Goal: Task Accomplishment & Management: Complete application form

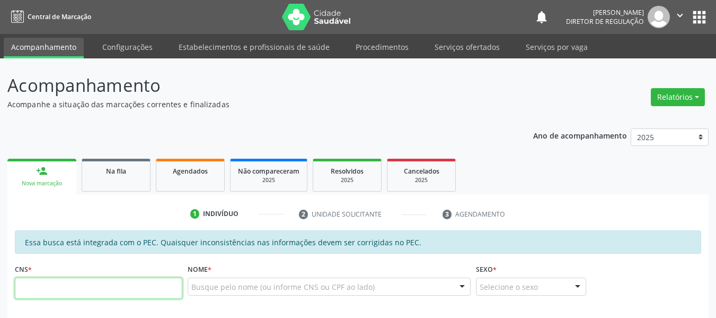
click at [80, 288] on input "text" at bounding box center [99, 287] width 168 height 21
paste input "707 4000 9938 0771"
type input "707 4000 9938 0771"
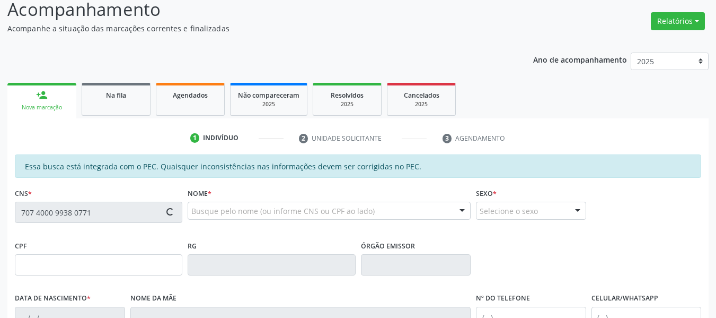
scroll to position [106, 0]
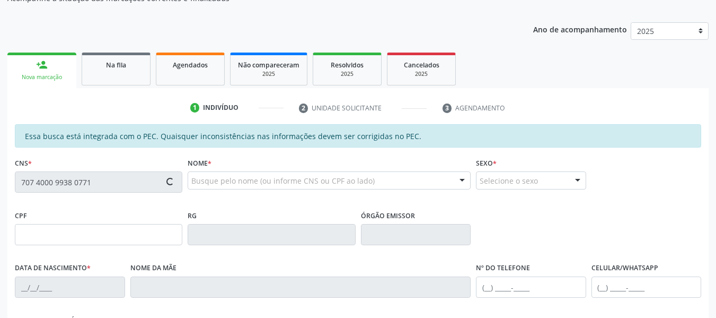
type input "120.772.014-36"
type input "[DATE]"
type input "[PERSON_NAME]"
type input "[PHONE_NUMBER]"
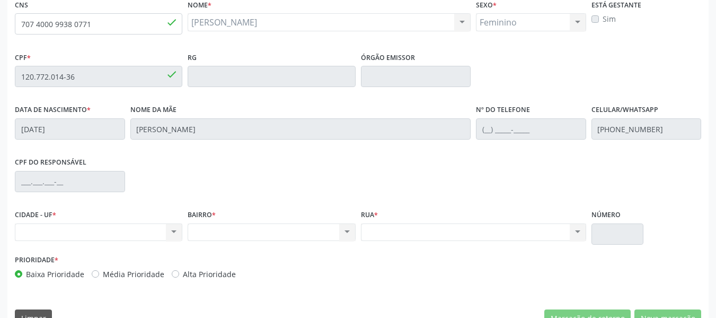
scroll to position [265, 0]
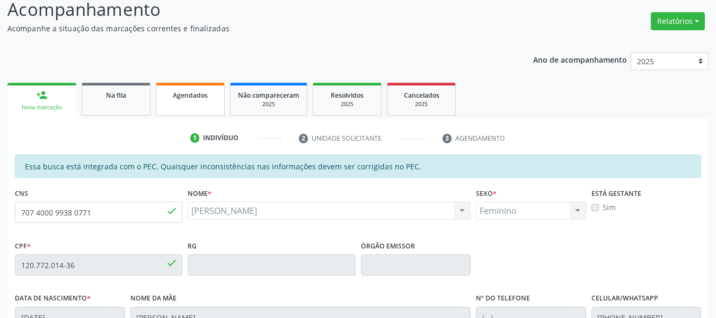
click at [181, 96] on span "Agendados" at bounding box center [190, 95] width 35 height 9
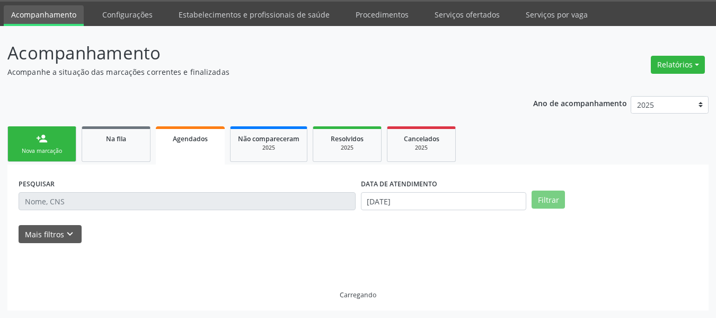
scroll to position [32, 0]
click at [41, 153] on div "Nova marcação" at bounding box center [41, 151] width 53 height 8
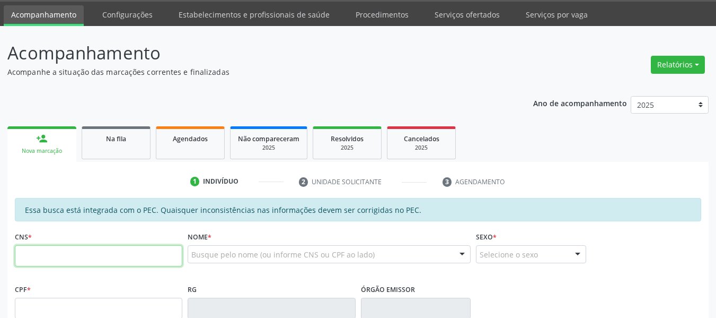
click at [59, 261] on input "text" at bounding box center [99, 255] width 168 height 21
type input "700 0017 6739 2804"
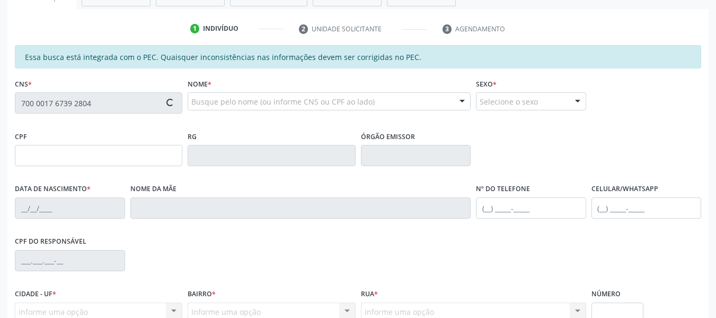
scroll to position [191, 0]
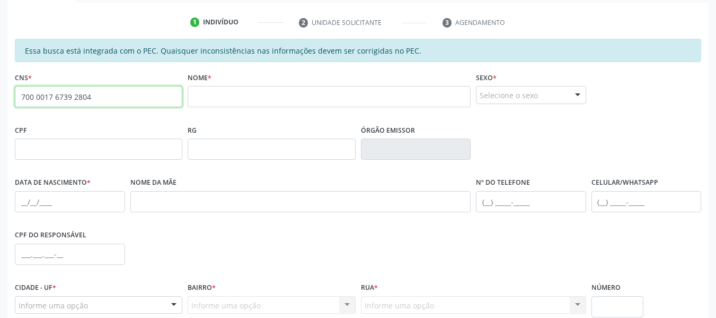
drag, startPoint x: 106, startPoint y: 96, endPoint x: 0, endPoint y: 86, distance: 106.5
click at [0, 86] on div "Acompanhamento Acompanhe a situação das marcações correntes e finalizadas Relat…" at bounding box center [358, 140] width 716 height 547
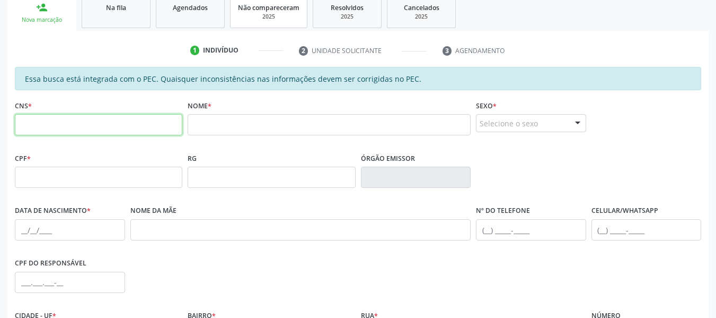
scroll to position [138, 0]
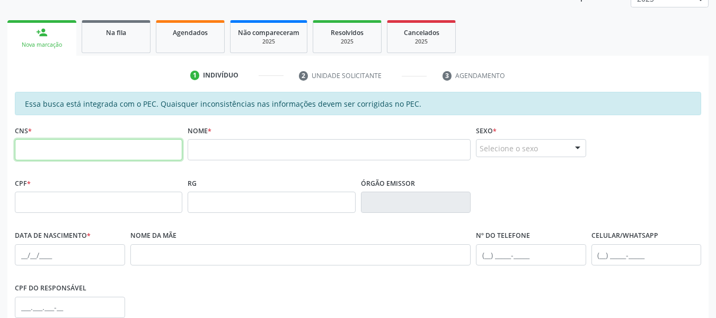
paste input "898 0048 1701 8749"
type input "898 0048 1701 8749"
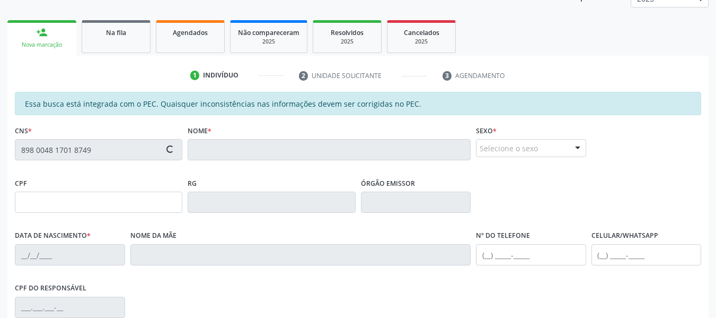
type input "174.802.684-40"
type input "[DATE]"
type input "[PERSON_NAME]"
type input "[PHONE_NUMBER]"
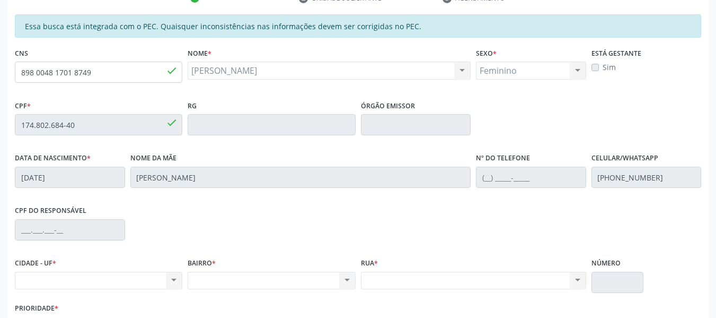
scroll to position [182, 0]
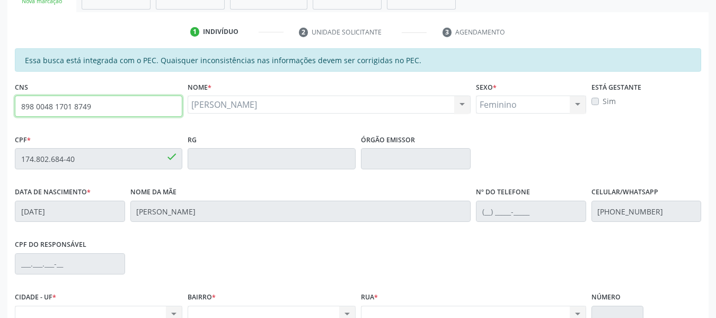
drag, startPoint x: 99, startPoint y: 106, endPoint x: 0, endPoint y: 88, distance: 100.2
click at [0, 88] on div "Acompanhamento Acompanhe a situação das marcações correntes e finalizadas Relat…" at bounding box center [358, 149] width 716 height 547
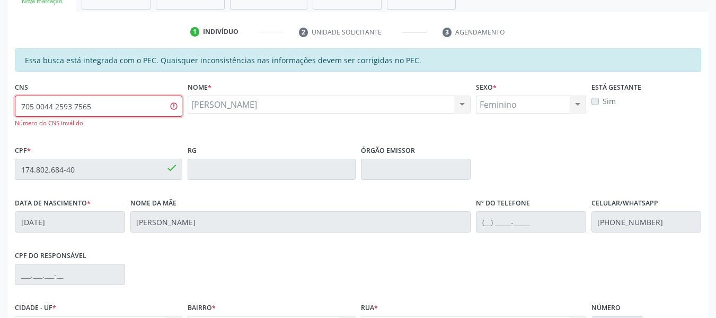
drag, startPoint x: 107, startPoint y: 104, endPoint x: 0, endPoint y: 34, distance: 127.9
click at [0, 34] on div "Acompanhamento Acompanhe a situação das marcações correntes e finalizadas Relat…" at bounding box center [358, 155] width 716 height 558
type input "705 0042 5937 5356"
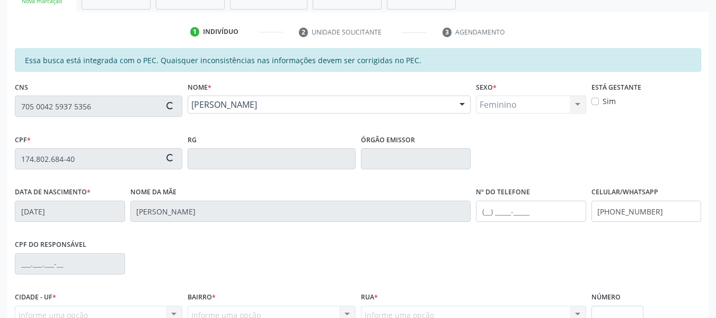
type input "[DATE]"
type input "Franscica [PERSON_NAME]"
type input "[PHONE_NUMBER]"
type input "S/N"
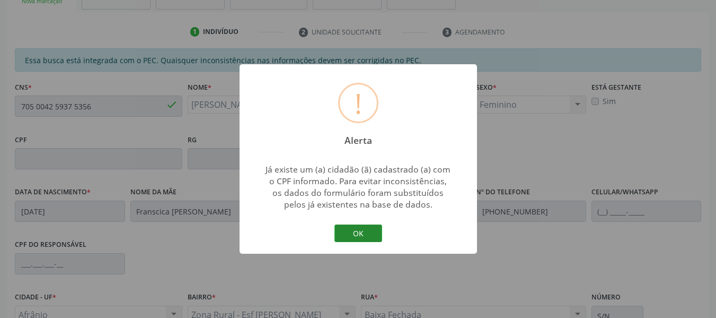
click at [353, 233] on button "OK" at bounding box center [358, 233] width 48 height 18
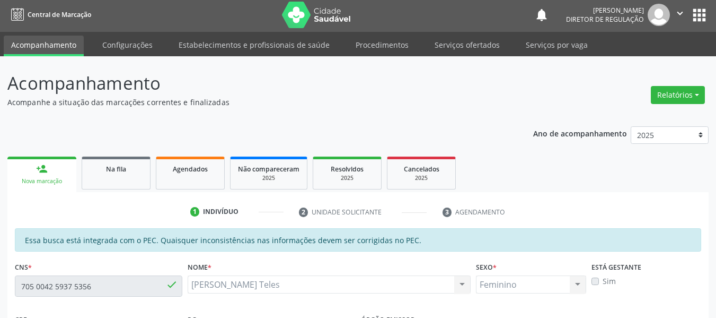
scroll to position [0, 0]
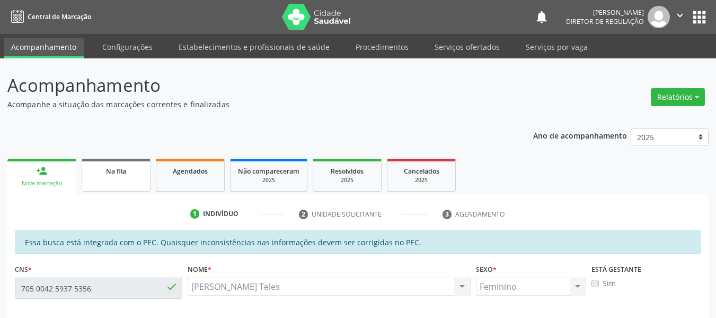
click at [118, 178] on link "Na fila" at bounding box center [116, 174] width 69 height 33
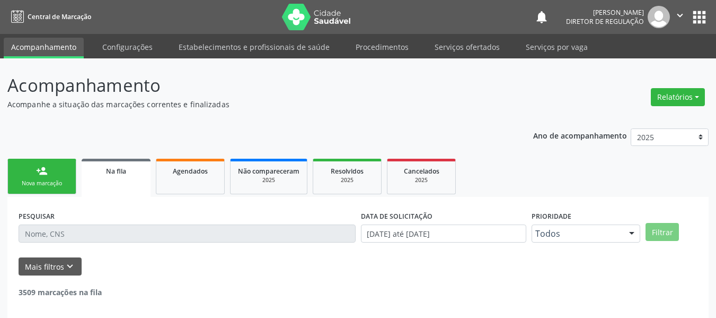
click at [56, 180] on div "Nova marcação" at bounding box center [41, 183] width 53 height 8
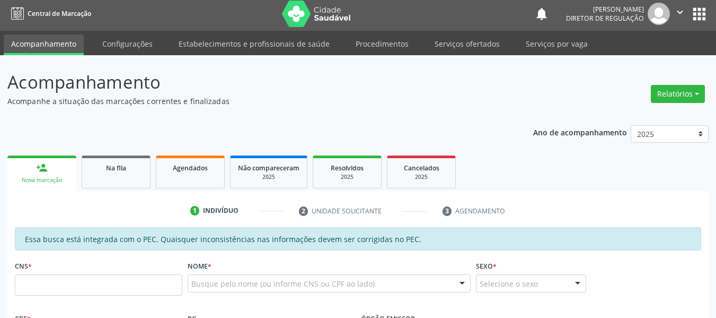
scroll to position [212, 0]
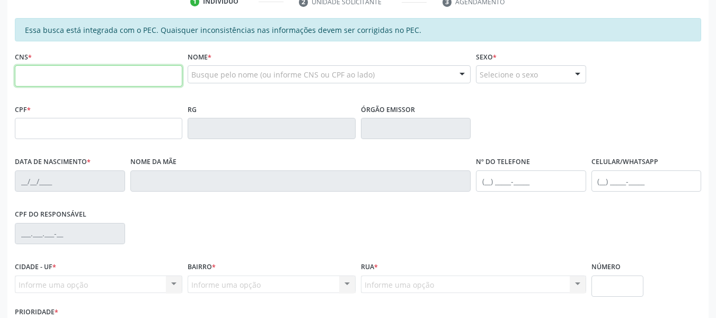
click at [54, 79] on input "text" at bounding box center [99, 75] width 168 height 21
paste input "700 0058 8245 1404"
type input "700 0058 8245 1404"
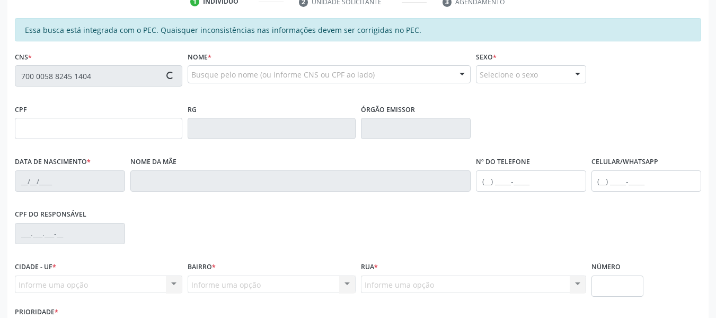
type input "027.258.764-86"
type input "[DATE]"
type input "[PERSON_NAME] Teles"
type input "[PHONE_NUMBER]"
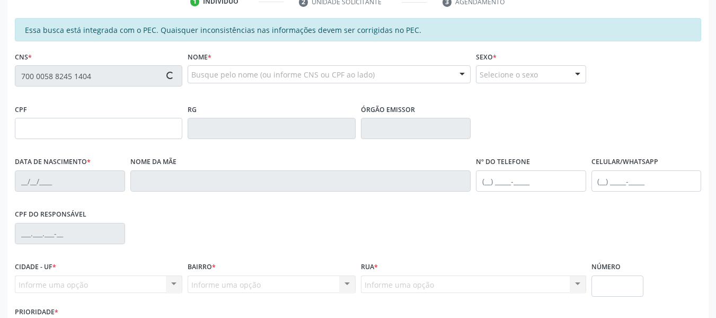
type input "S/N"
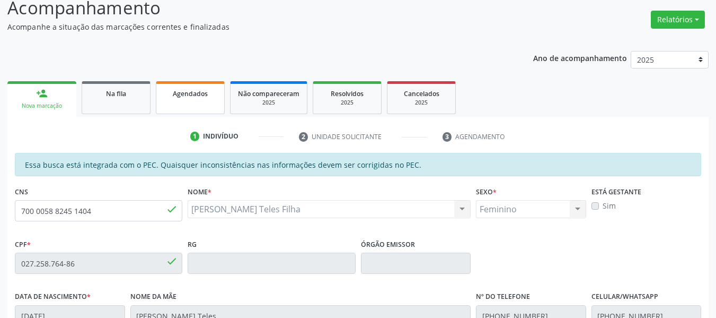
scroll to position [76, 0]
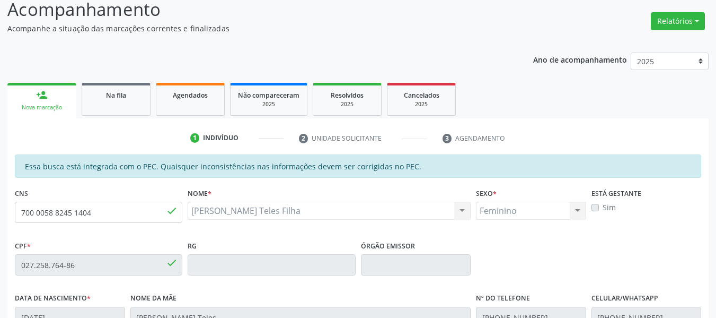
click at [59, 104] on div "Nova marcação" at bounding box center [42, 107] width 54 height 8
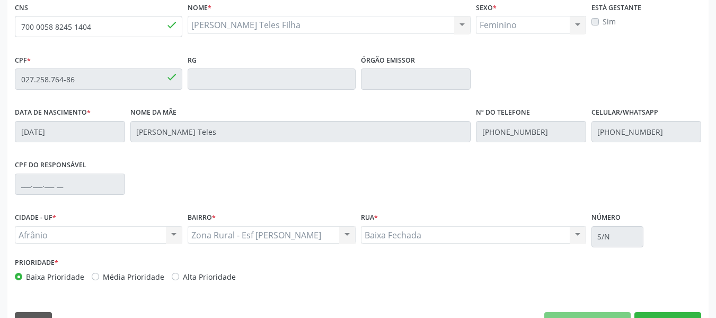
scroll to position [235, 0]
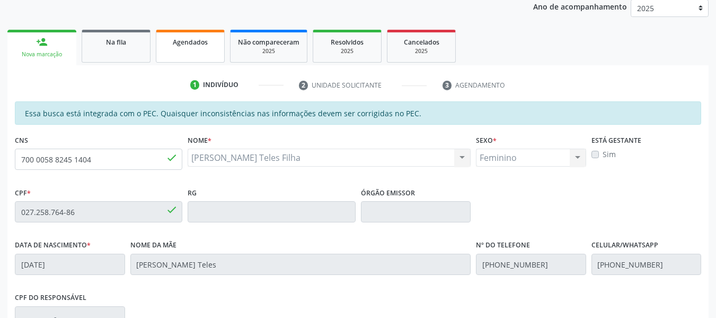
click at [195, 47] on div "Agendados" at bounding box center [190, 41] width 53 height 11
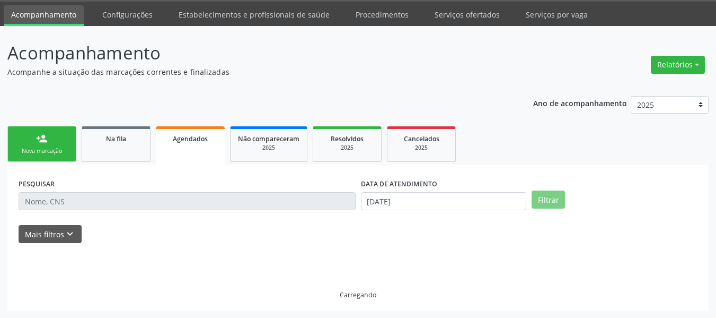
scroll to position [32, 0]
click at [40, 147] on div "Nova marcação" at bounding box center [41, 151] width 53 height 8
click at [36, 149] on div "Nova marcação" at bounding box center [41, 151] width 53 height 8
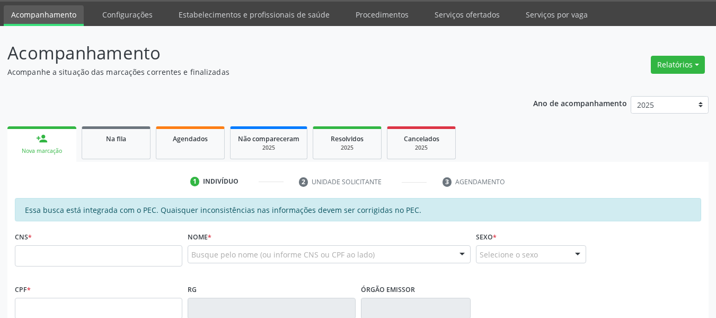
click at [36, 149] on div "Nova marcação" at bounding box center [42, 151] width 54 height 8
click at [52, 264] on input "text" at bounding box center [99, 255] width 168 height 21
type input "706 3087 8255 5770"
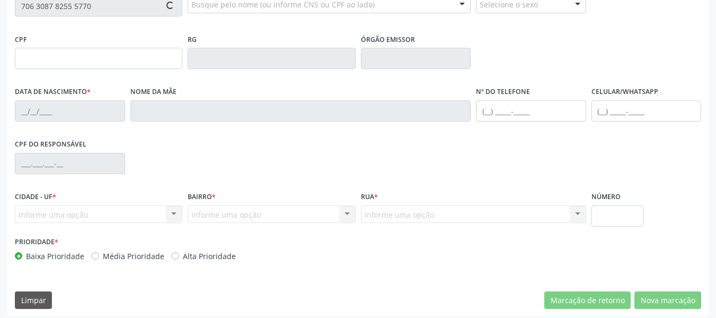
type input "131.292.634-11"
type input "[DATE]"
type input "Maria dos Humildes da [PERSON_NAME]"
type input "[PHONE_NUMBER]"
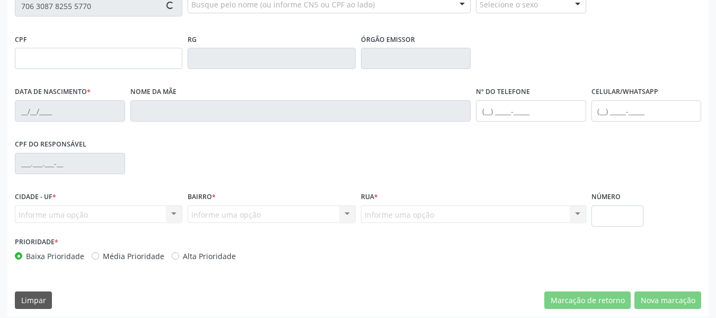
type input "S/N"
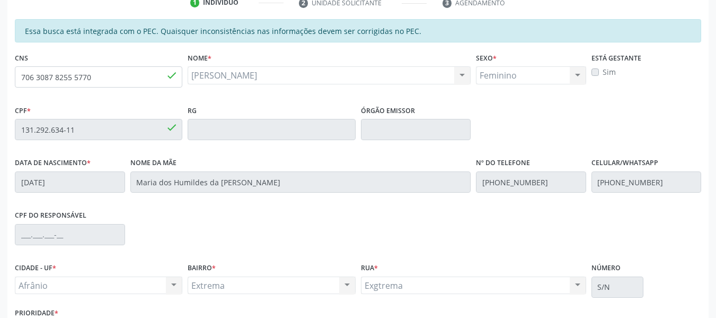
scroll to position [182, 0]
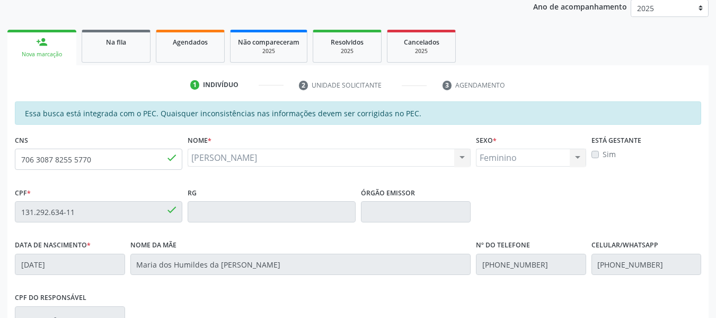
drag, startPoint x: 130, startPoint y: 50, endPoint x: 51, endPoint y: 55, distance: 79.7
click at [129, 51] on link "Na fila" at bounding box center [116, 46] width 69 height 33
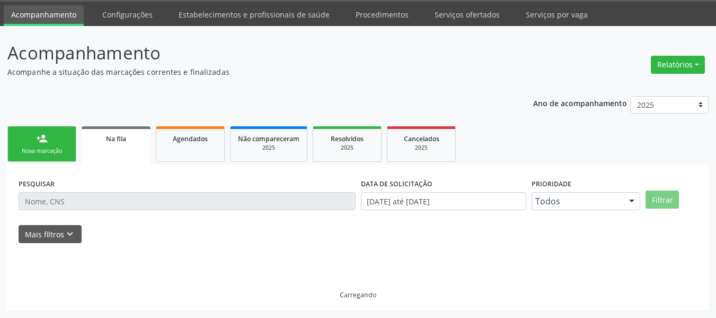
scroll to position [43, 0]
click at [46, 135] on link "person_add Nova marcação" at bounding box center [41, 144] width 69 height 36
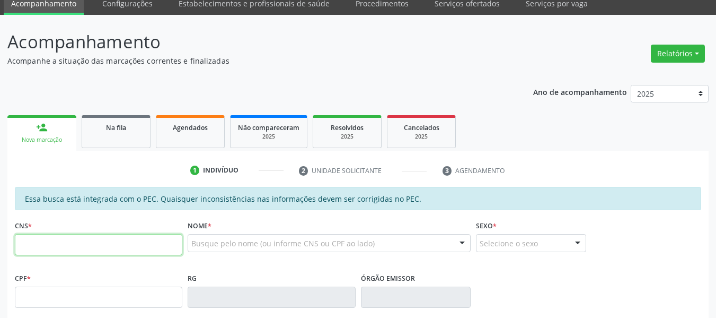
click at [44, 245] on input "text" at bounding box center [99, 244] width 168 height 21
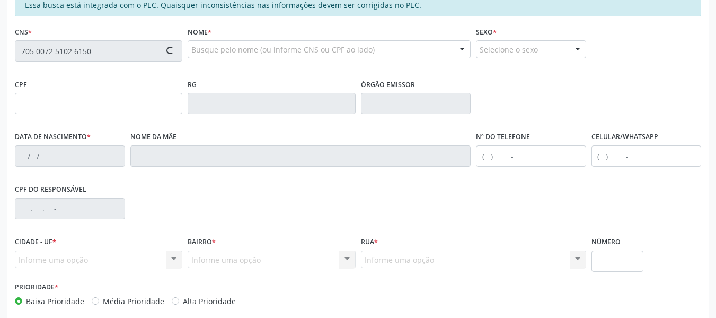
scroll to position [256, 0]
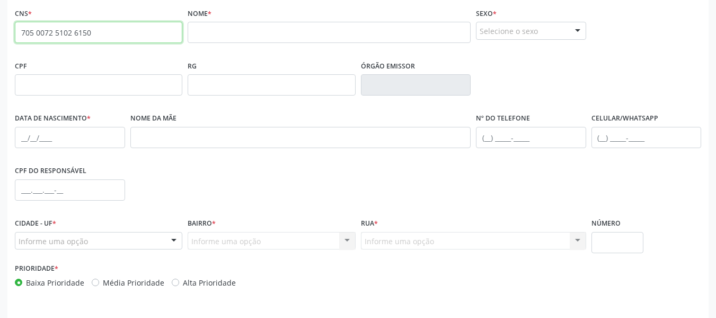
drag, startPoint x: 102, startPoint y: 36, endPoint x: 0, endPoint y: 12, distance: 104.4
click at [0, 12] on div "Acompanhamento Acompanhe a situação das marcações correntes e finalizadas Relat…" at bounding box center [358, 76] width 716 height 547
paste input "163 6221 0345 0018"
type input "163 6221 0345 0018"
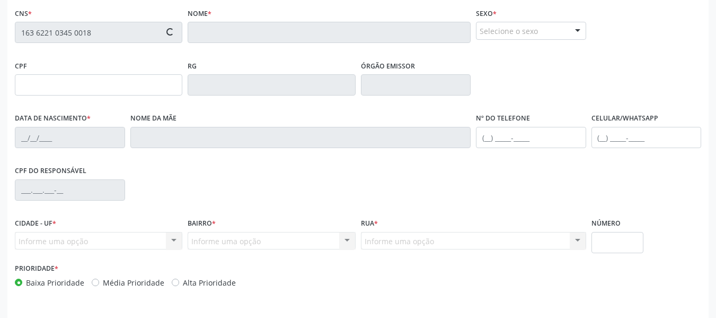
type input "040.210.904-01"
type input "[DATE]"
type input "[PERSON_NAME]"
type input "[PHONE_NUMBER]"
type input "S/N"
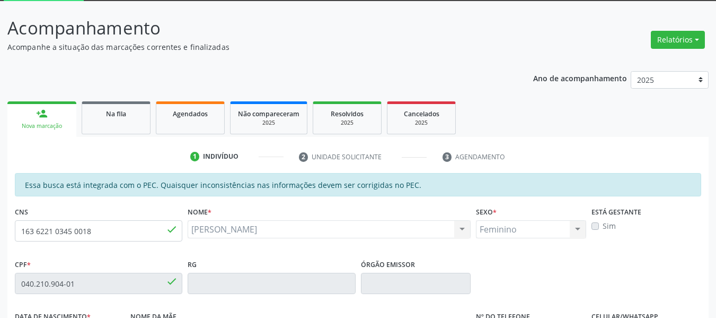
scroll to position [43, 0]
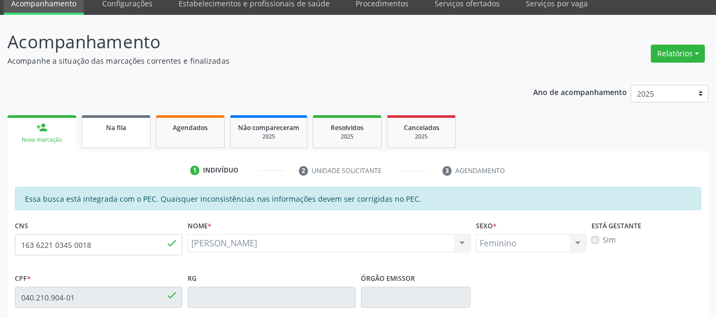
drag, startPoint x: 128, startPoint y: 131, endPoint x: 94, endPoint y: 153, distance: 40.7
click at [128, 131] on div "Na fila" at bounding box center [116, 126] width 53 height 11
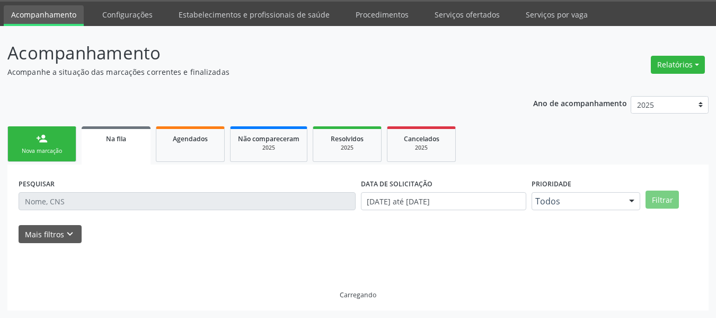
click at [50, 164] on div "PESQUISAR DATA DE SOLICITAÇÃO [DATE] até [DATE] Prioridade Todos Todos Baixa Pr…" at bounding box center [357, 237] width 701 height 146
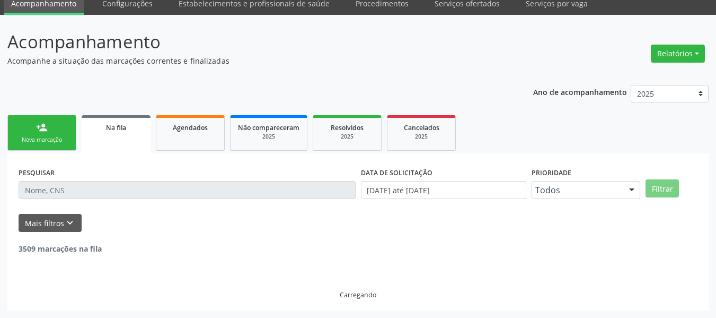
click at [47, 149] on link "person_add Nova marcação" at bounding box center [41, 133] width 69 height 36
click at [47, 135] on link "person_add Nova marcação" at bounding box center [41, 133] width 69 height 36
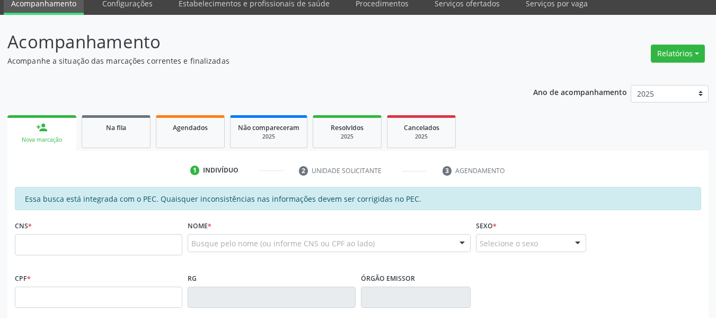
click at [49, 134] on link "person_add Nova marcação" at bounding box center [41, 133] width 69 height 36
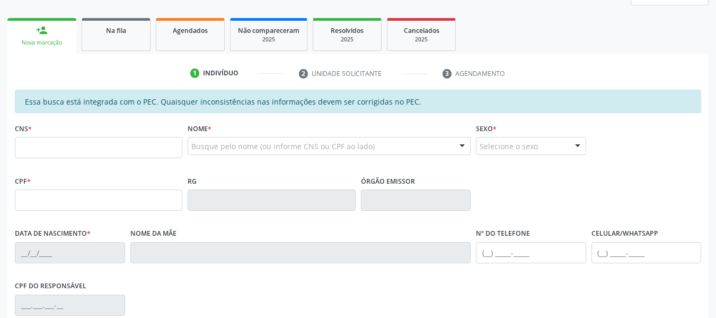
scroll to position [149, 0]
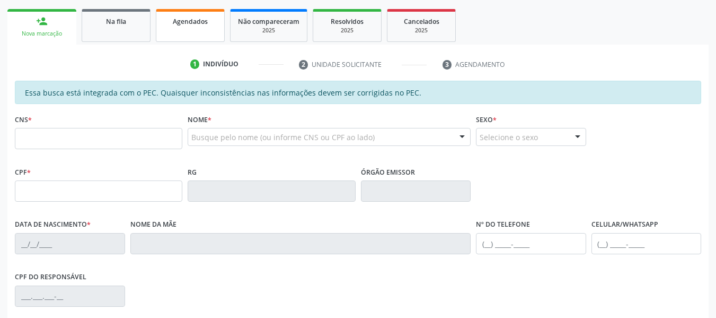
click at [207, 24] on span "Agendados" at bounding box center [190, 21] width 35 height 9
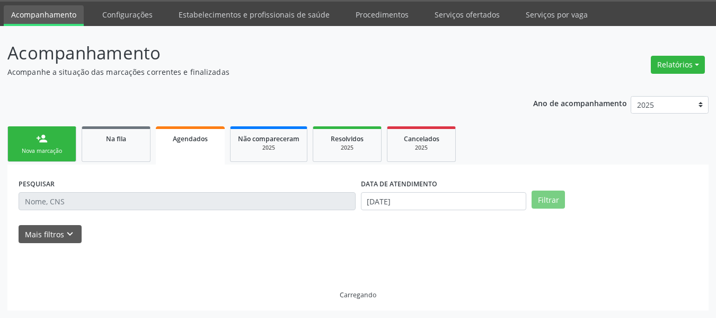
click at [60, 149] on div "Nova marcação" at bounding box center [41, 151] width 53 height 8
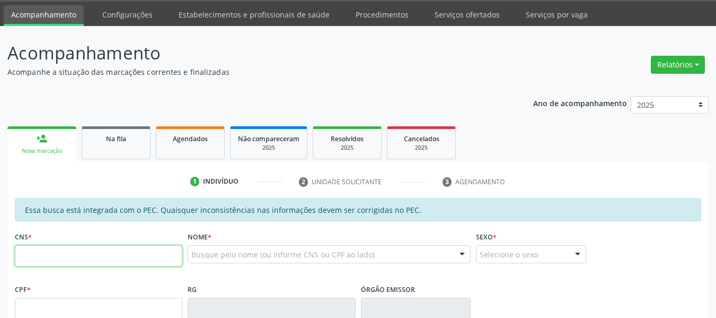
click at [50, 254] on input "text" at bounding box center [99, 255] width 168 height 21
type input "707 0068 4997 2334"
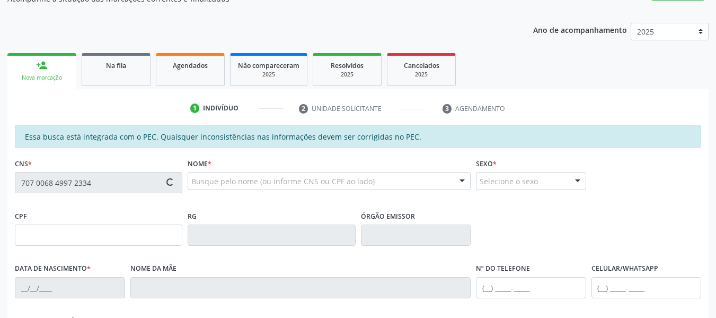
scroll to position [191, 0]
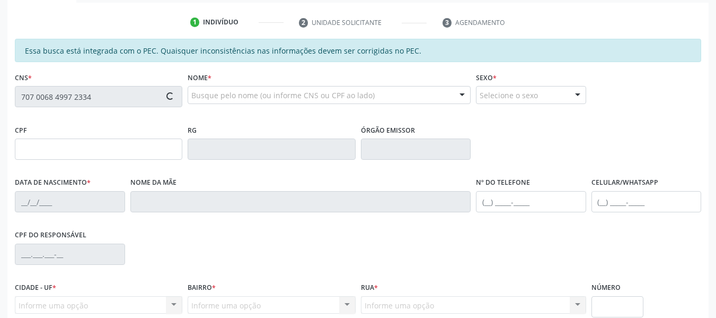
type input "457.445.214-53"
type input "[DATE]"
type input "[PERSON_NAME]"
type input "[PHONE_NUMBER]"
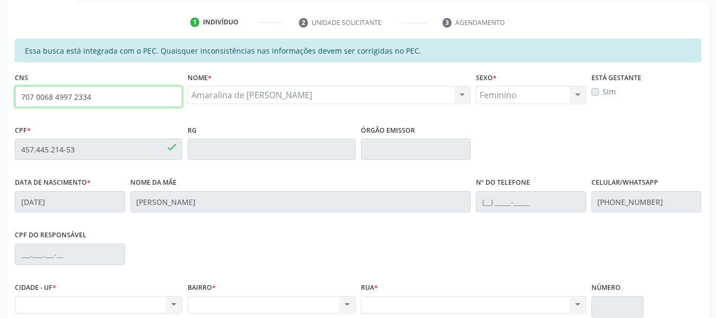
drag, startPoint x: 104, startPoint y: 102, endPoint x: 0, endPoint y: 58, distance: 113.3
click at [0, 58] on div "Acompanhamento Acompanhe a situação das marcações correntes e finalizadas Relat…" at bounding box center [358, 140] width 716 height 547
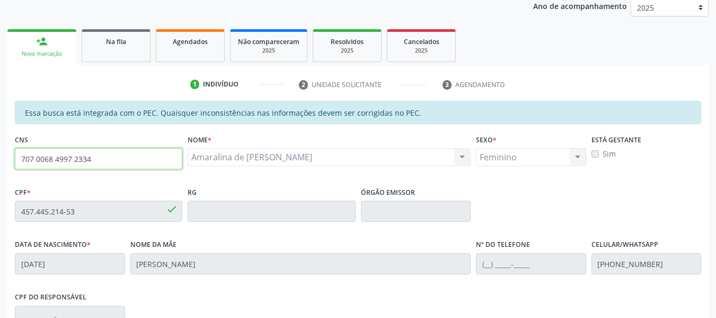
scroll to position [129, 0]
type input "706 9081 6608 9438"
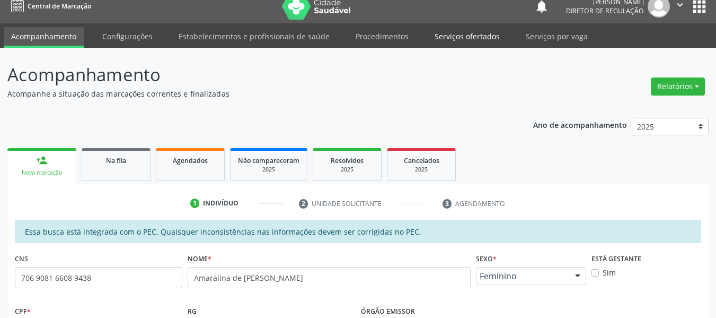
scroll to position [0, 0]
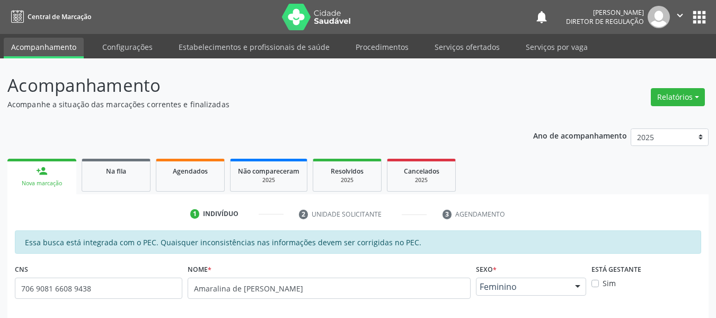
click at [693, 23] on button "apps" at bounding box center [699, 17] width 19 height 19
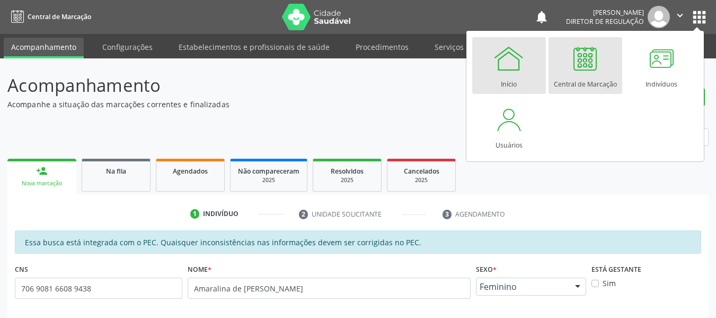
click at [521, 80] on link "Início" at bounding box center [509, 65] width 74 height 57
